Goal: Navigation & Orientation: Find specific page/section

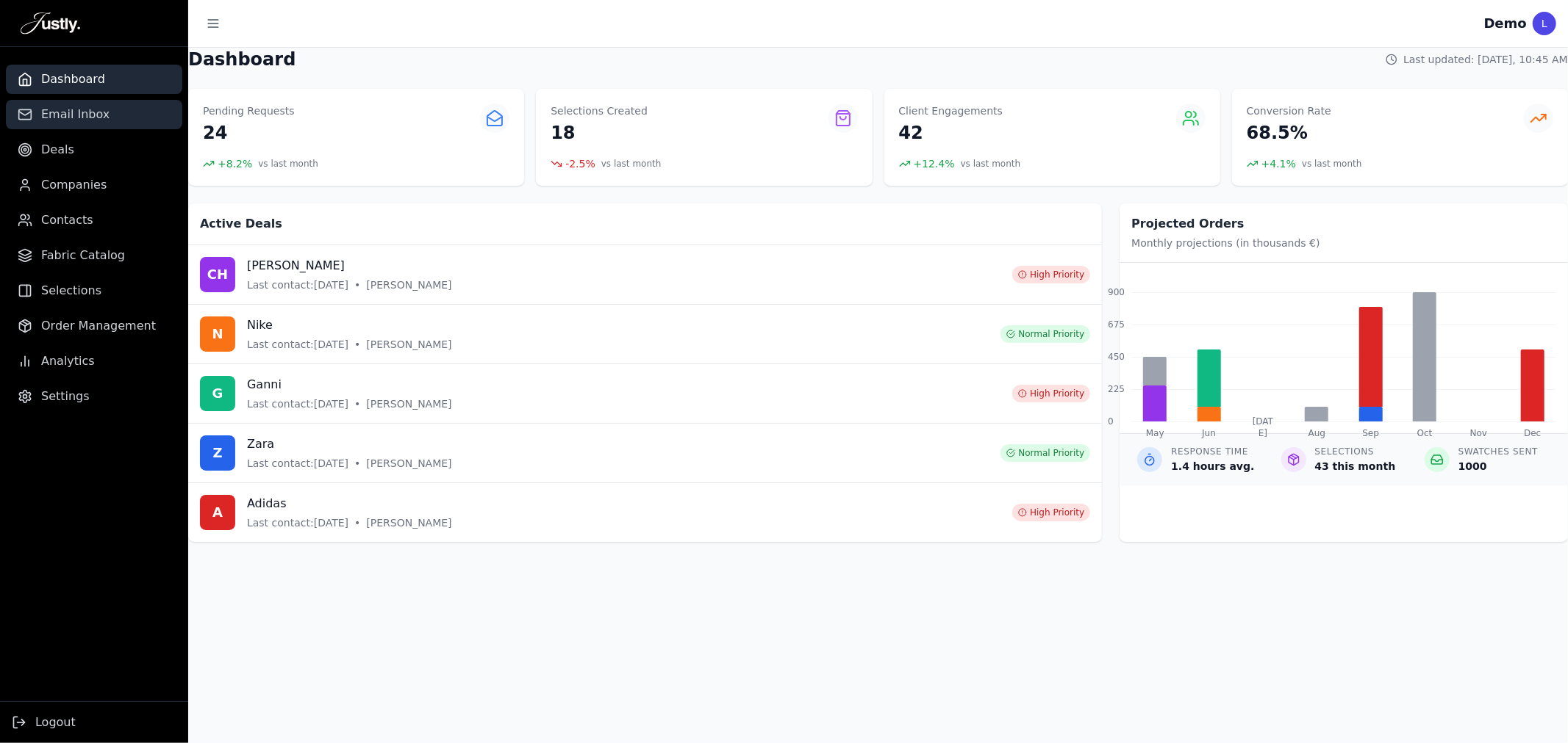
click at [69, 106] on span "Email Inbox" at bounding box center [75, 114] width 69 height 17
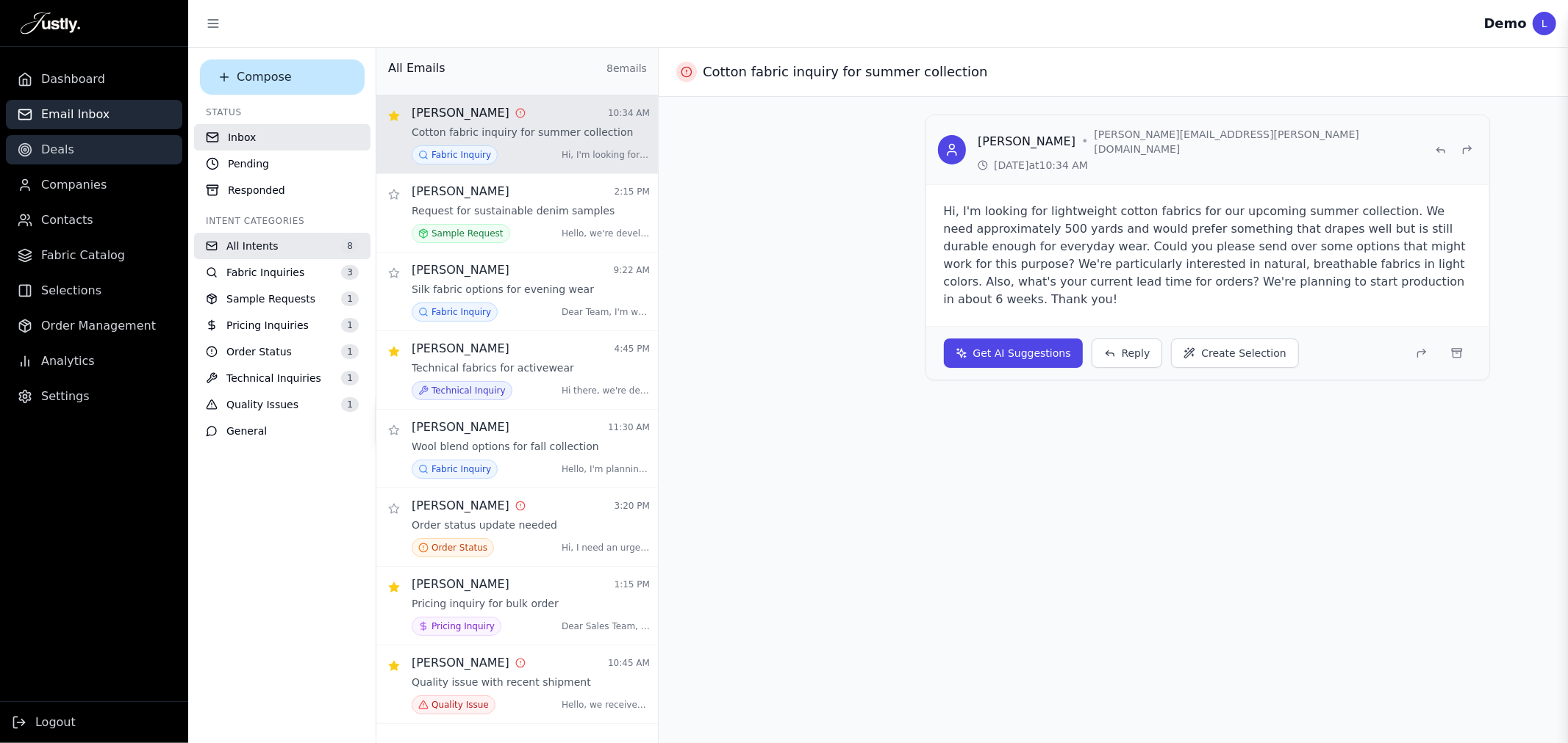
click at [70, 151] on link "Deals" at bounding box center [93, 150] width 176 height 29
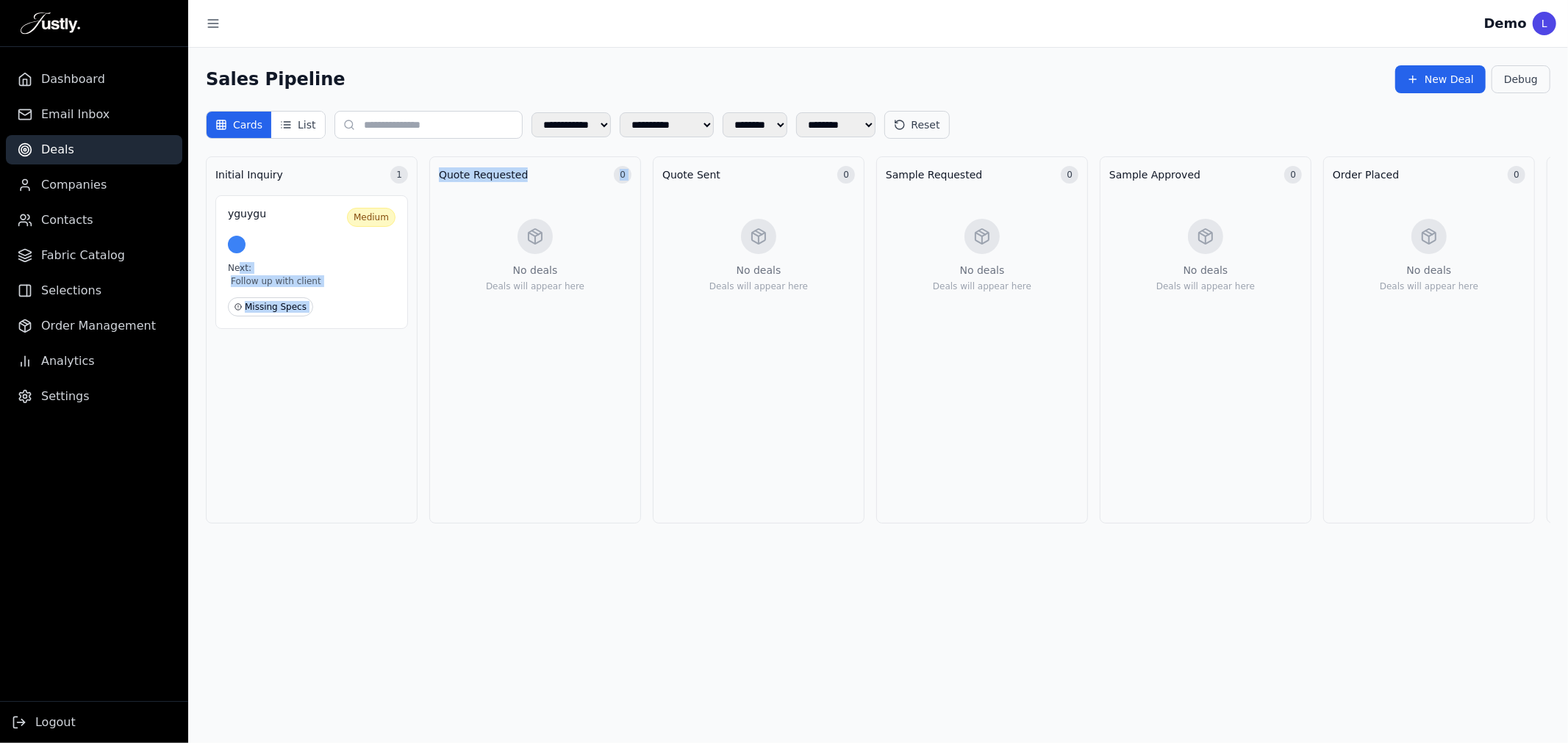
drag, startPoint x: 239, startPoint y: 268, endPoint x: 515, endPoint y: 247, distance: 276.8
click at [515, 247] on div "Initial Inquiry 1 yguygu Medium Next: Follow up with client Missing Specs Quote…" at bounding box center [1317, 345] width 2223 height 379
drag, startPoint x: 290, startPoint y: 249, endPoint x: 395, endPoint y: 283, distance: 110.4
click at [395, 283] on div "yguygu Medium Next: Follow up with client Missing Specs" at bounding box center [312, 262] width 193 height 133
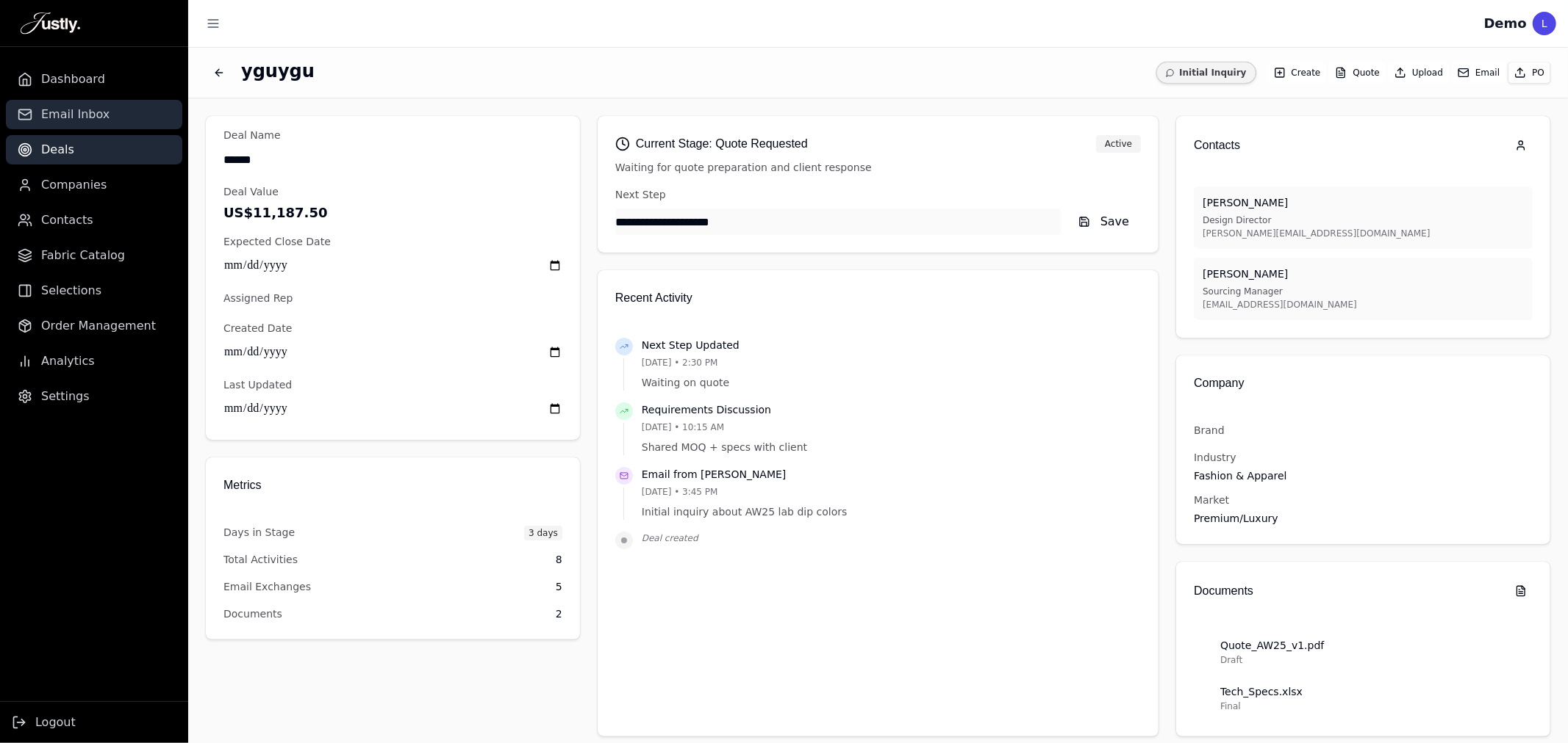
click at [91, 113] on span "Email Inbox" at bounding box center [75, 114] width 69 height 17
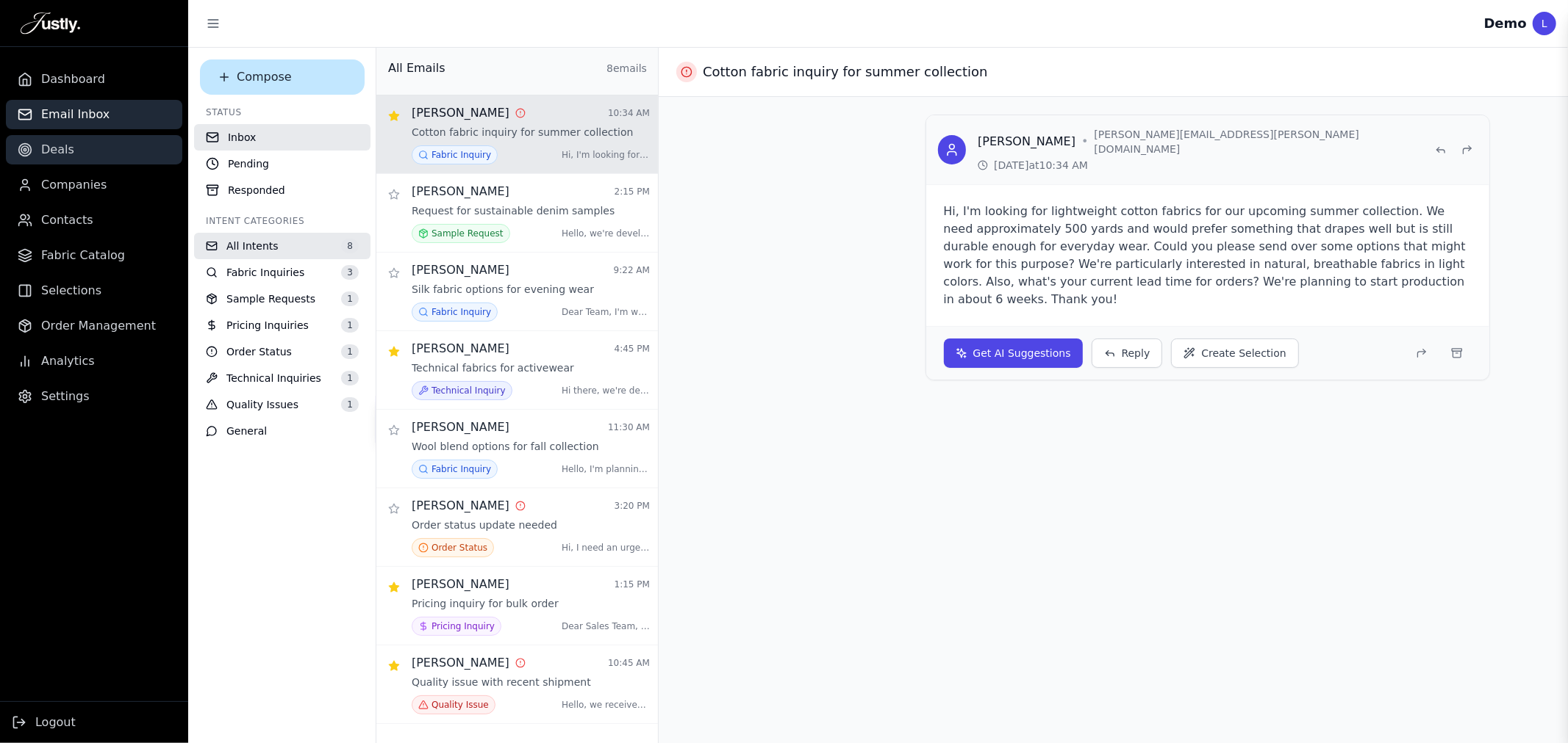
click at [85, 148] on link "Deals" at bounding box center [93, 150] width 176 height 29
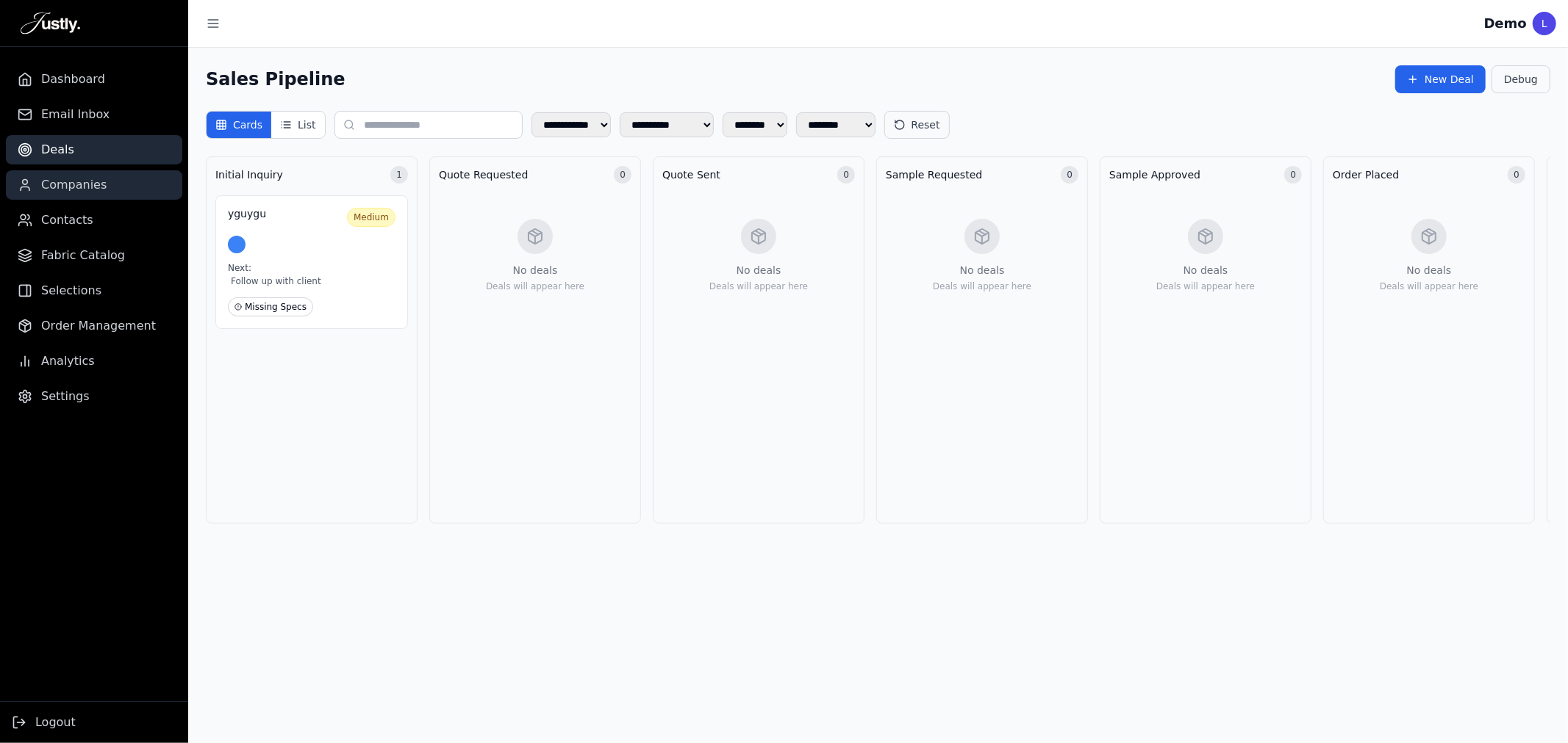
click at [113, 195] on link "Companies" at bounding box center [93, 185] width 176 height 29
